Goal: Find specific page/section: Find specific page/section

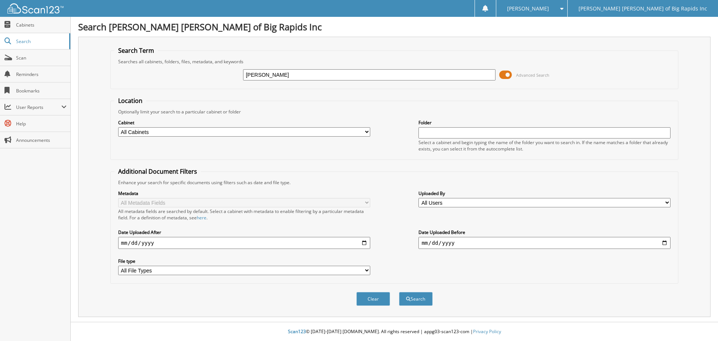
type input "[PERSON_NAME]"
click at [399, 292] on button "Search" at bounding box center [416, 299] width 34 height 14
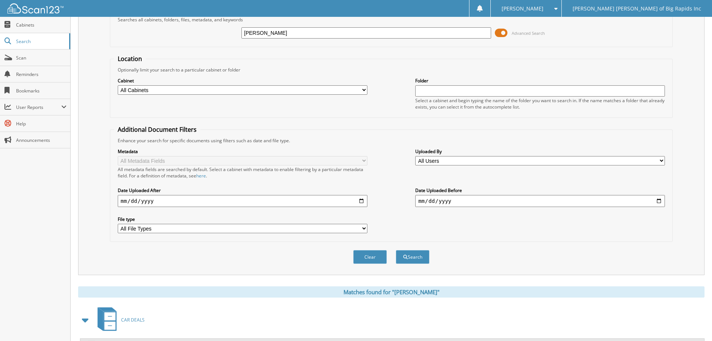
scroll to position [107, 0]
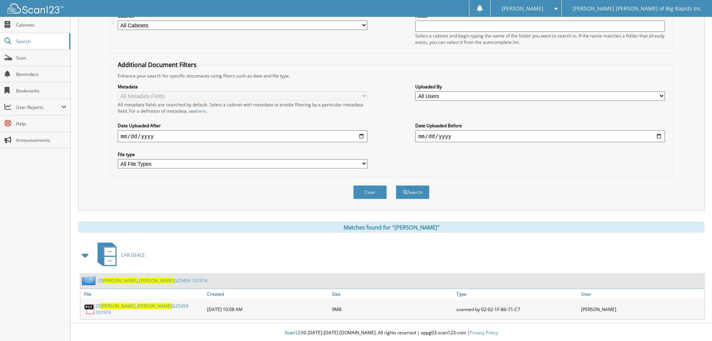
click at [124, 280] on span "HUBBARD" at bounding box center [120, 280] width 35 height 6
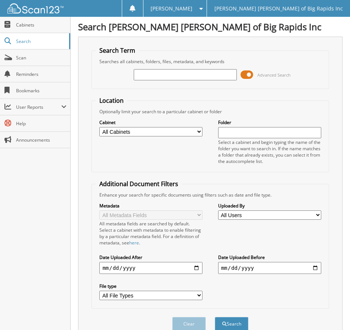
click at [164, 74] on input "text" at bounding box center [185, 74] width 103 height 11
type input "25 LEYDER"
click at [215, 317] on button "Search" at bounding box center [232, 324] width 34 height 14
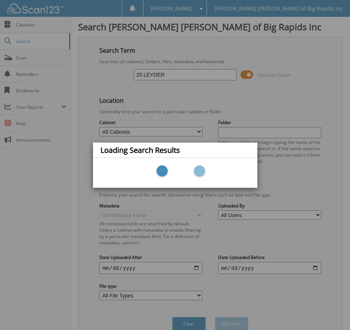
click at [140, 103] on div "Loading Search Results" at bounding box center [175, 165] width 350 height 330
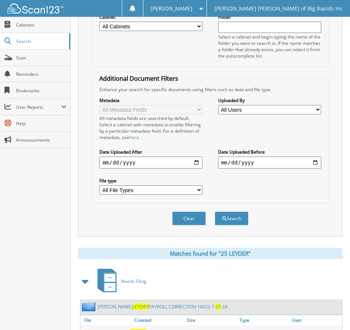
scroll to position [213, 0]
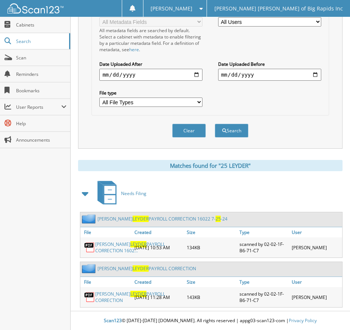
click at [195, 179] on div "Needs Filing" at bounding box center [210, 194] width 265 height 30
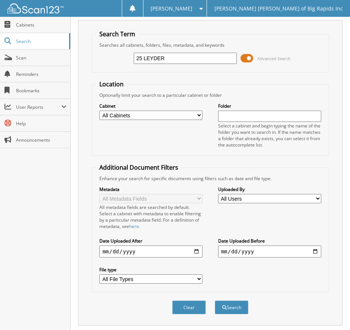
scroll to position [0, 0]
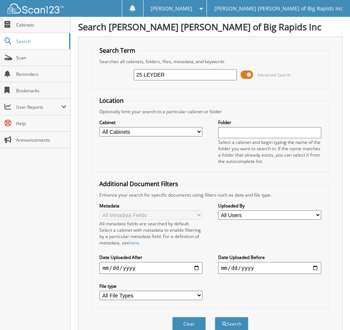
click at [43, 9] on img at bounding box center [35, 8] width 56 height 10
